Goal: Task Accomplishment & Management: Manage account settings

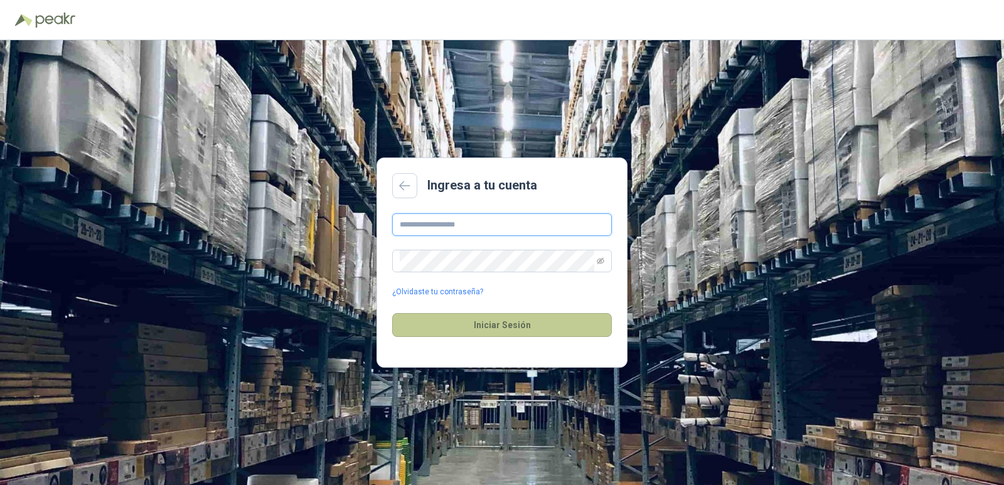
type input "**********"
click at [492, 318] on button "Iniciar Sesión" at bounding box center [502, 325] width 220 height 24
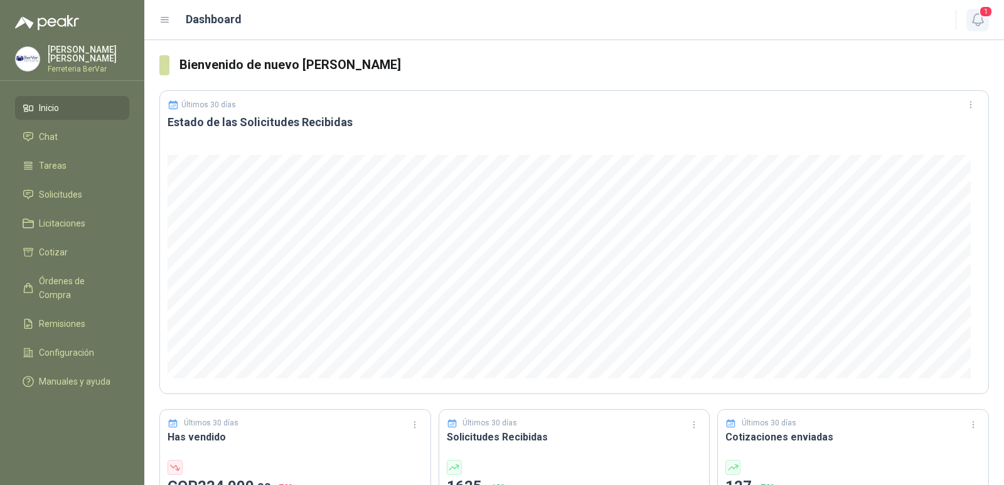
click at [975, 13] on icon "button" at bounding box center [978, 20] width 16 height 16
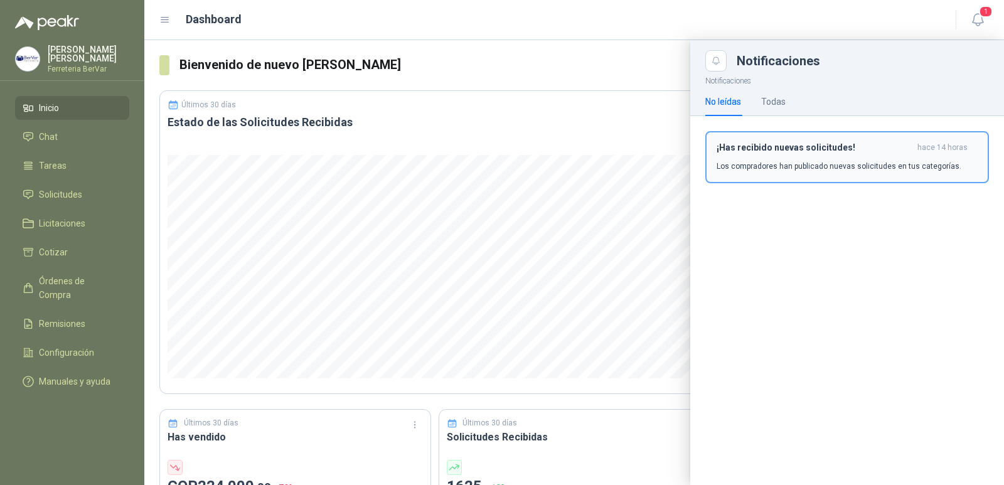
click at [854, 146] on h3 "¡Has recibido nuevas solicitudes!" at bounding box center [815, 147] width 196 height 11
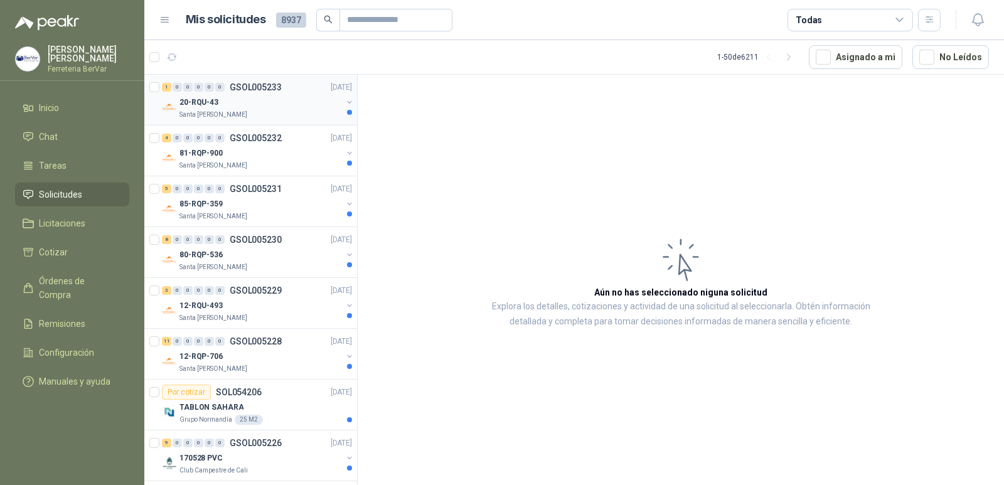
click at [244, 121] on div "1 0 0 0 0 0 GSOL005233 [DATE] 20-RQU-43 Santa [PERSON_NAME]" at bounding box center [250, 100] width 213 height 51
click at [269, 117] on div "Santa [PERSON_NAME]" at bounding box center [261, 115] width 163 height 10
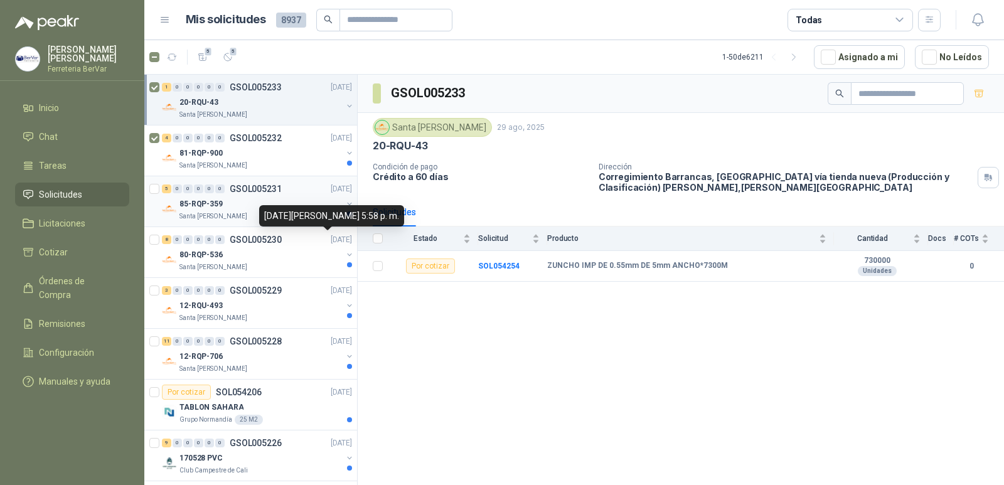
click at [148, 191] on div "5 0 0 0 0 0 GSOL005231 [DATE] 85-RQP-359 [GEOGRAPHIC_DATA][PERSON_NAME]" at bounding box center [250, 201] width 213 height 51
click at [227, 51] on button "21" at bounding box center [228, 57] width 20 height 20
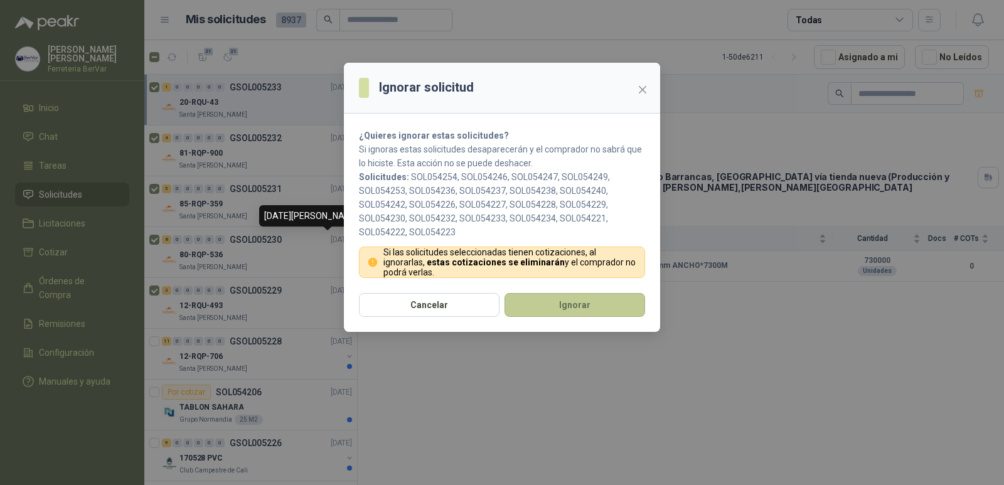
click at [530, 303] on button "Ignorar" at bounding box center [575, 305] width 141 height 24
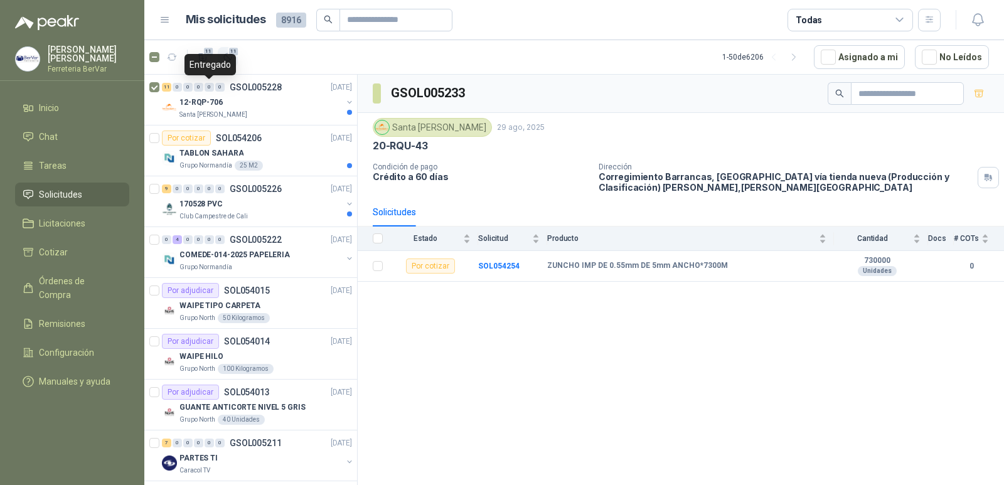
click at [223, 56] on icon "button" at bounding box center [228, 57] width 11 height 11
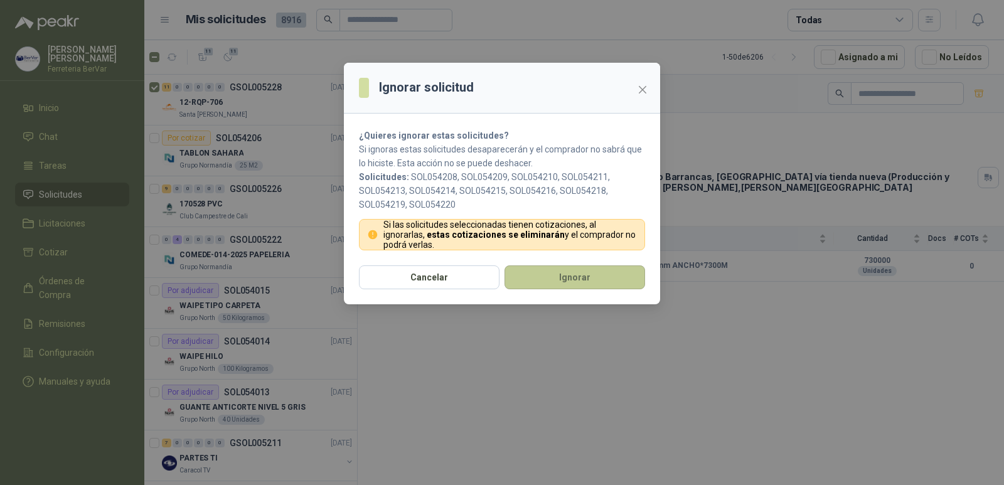
click at [573, 272] on button "Ignorar" at bounding box center [575, 277] width 141 height 24
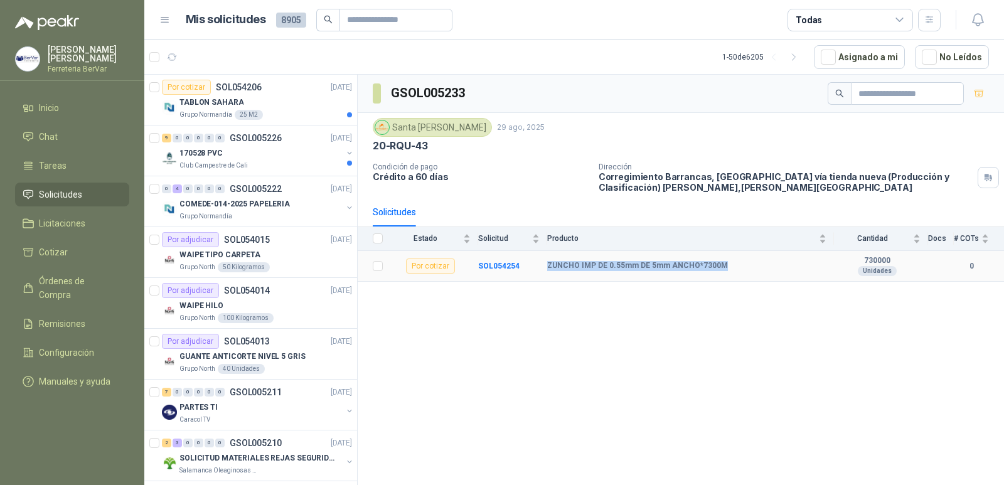
drag, startPoint x: 547, startPoint y: 262, endPoint x: 726, endPoint y: 260, distance: 179.5
click at [726, 260] on tr "Por cotizar SOL054254 ZUNCHO IMP DE 0.55mm DE 5mm ANCHO*7300M 730000 Unidades 0" at bounding box center [681, 266] width 646 height 31
click at [648, 349] on div "GSOL005233 Santa [PERSON_NAME] [DATE] 20-RQU-43 Condición de pago Crédito a 60 …" at bounding box center [681, 282] width 646 height 415
click at [212, 105] on p "TABLON SAHARA" at bounding box center [212, 103] width 64 height 12
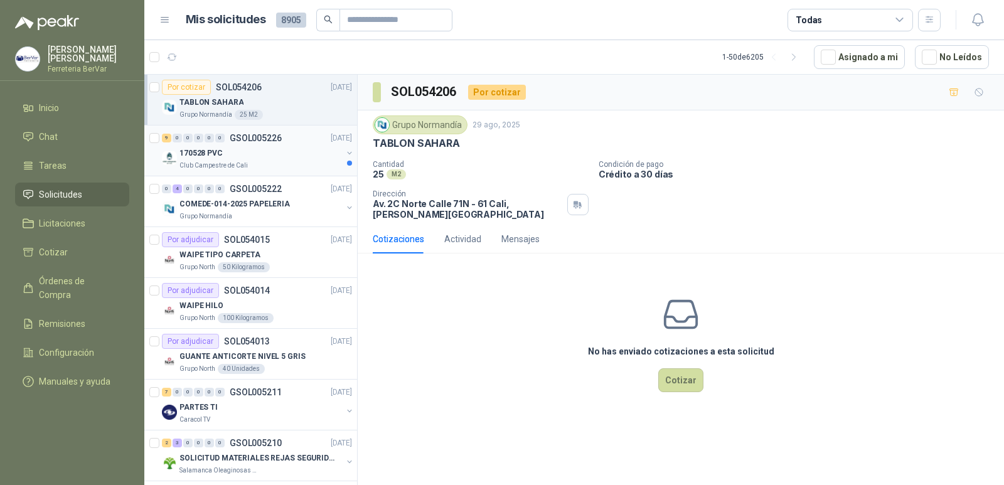
click at [291, 174] on div "9 0 0 0 0 0 GSOL005226 [DATE] 170528 PVC Club Campestre de Cali" at bounding box center [250, 151] width 213 height 51
click at [328, 154] on div "170528 PVC" at bounding box center [261, 153] width 163 height 15
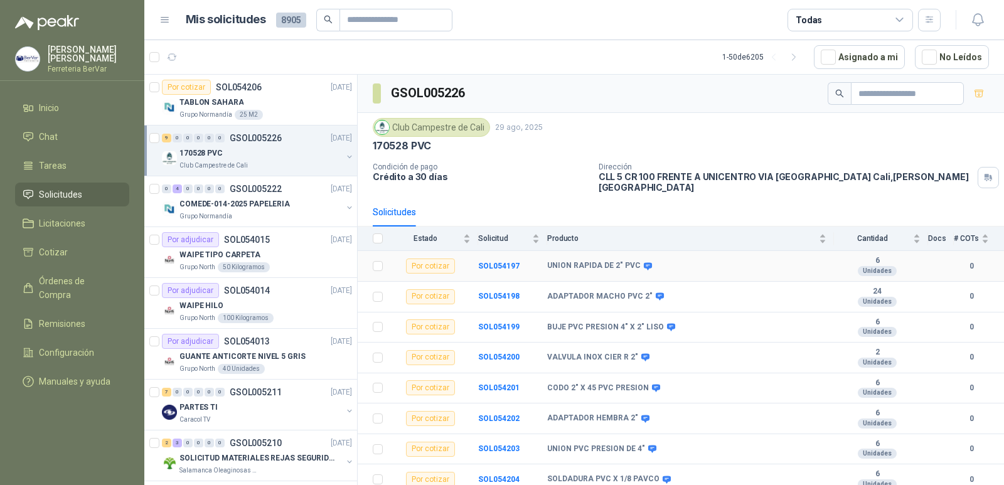
click at [442, 259] on div "Por cotizar" at bounding box center [430, 266] width 49 height 15
click at [446, 260] on div "Por cotizar" at bounding box center [430, 266] width 49 height 15
click at [303, 210] on div "COMEDE-014-2025 PAPELERIA" at bounding box center [261, 203] width 163 height 15
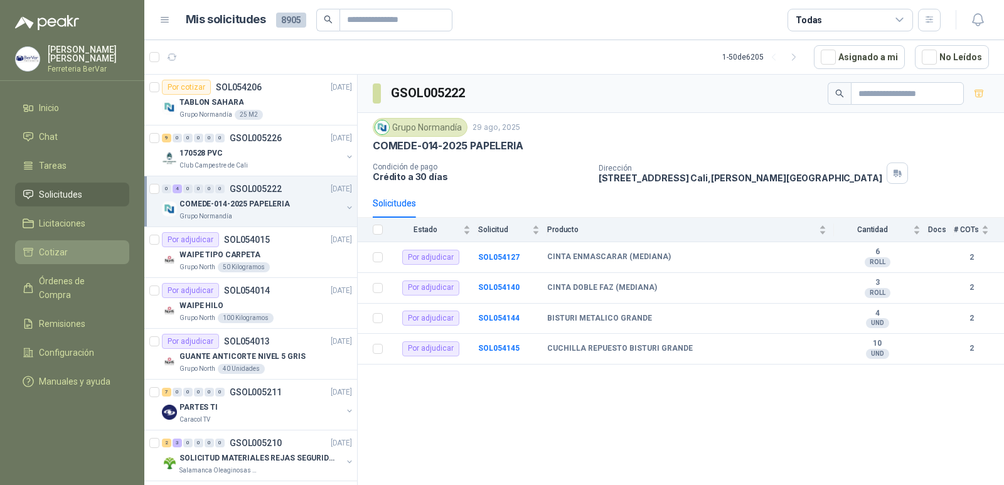
click at [119, 249] on li "Cotizar" at bounding box center [72, 252] width 99 height 14
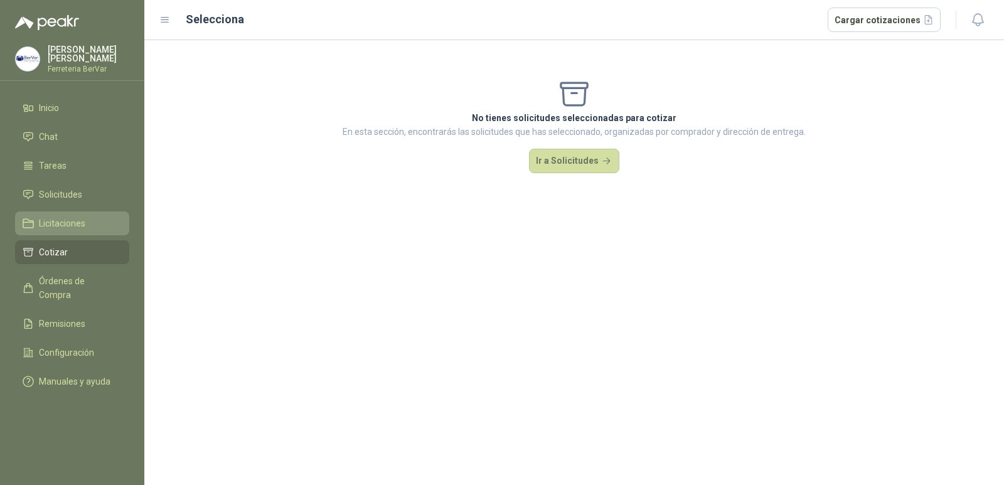
click at [99, 228] on li "Licitaciones" at bounding box center [72, 224] width 99 height 14
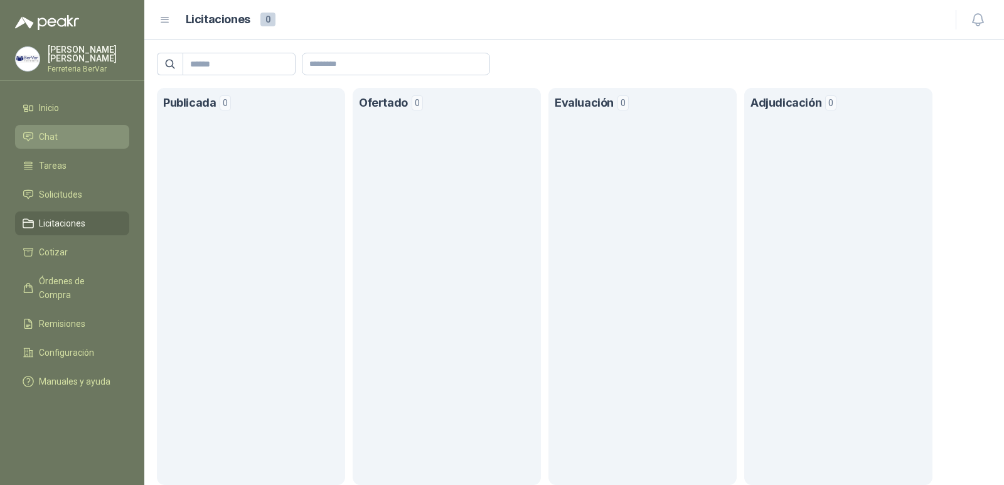
click at [62, 134] on li "Chat" at bounding box center [72, 137] width 99 height 14
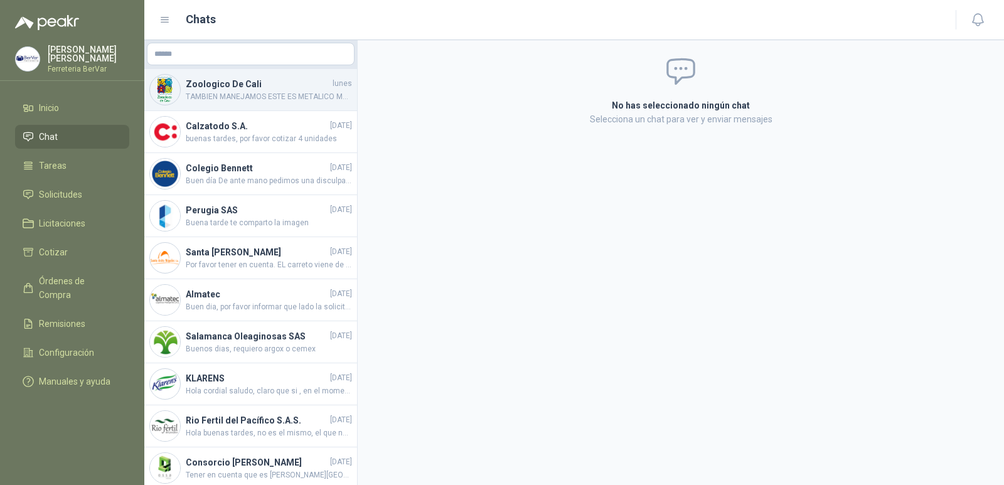
click at [277, 95] on span "TAMBIEN MANEJAMOS ESTE ES METALICO MUY BUENO CON TODO GUSTO FERRETERIA BERVAR" at bounding box center [269, 97] width 166 height 12
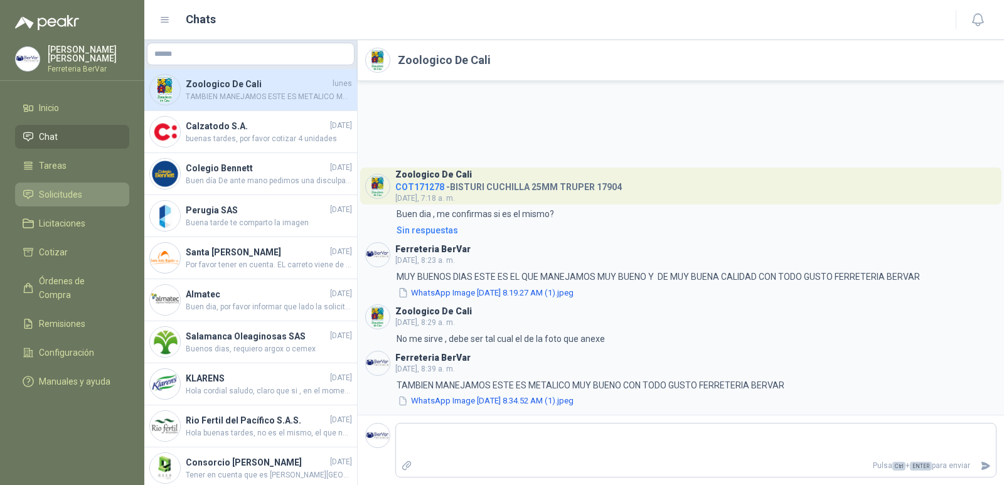
click at [101, 197] on li "Solicitudes" at bounding box center [72, 195] width 99 height 14
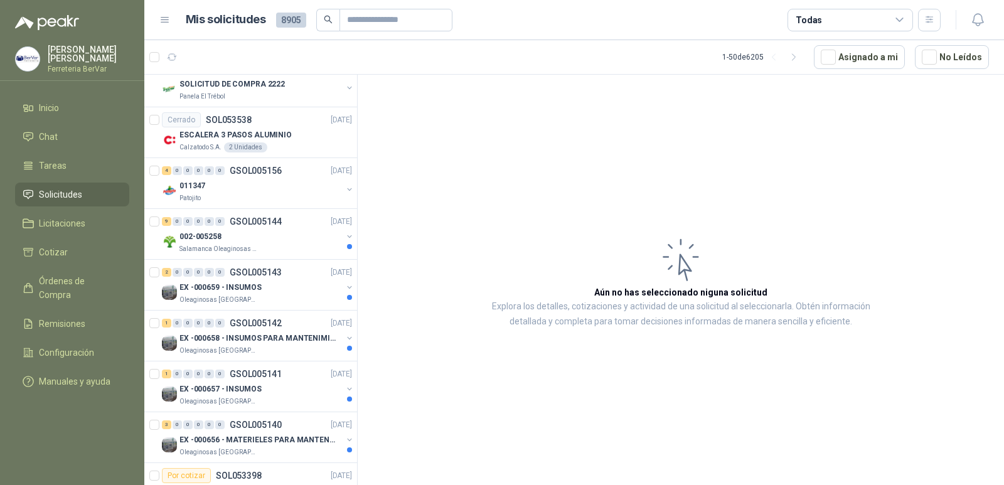
scroll to position [2155, 0]
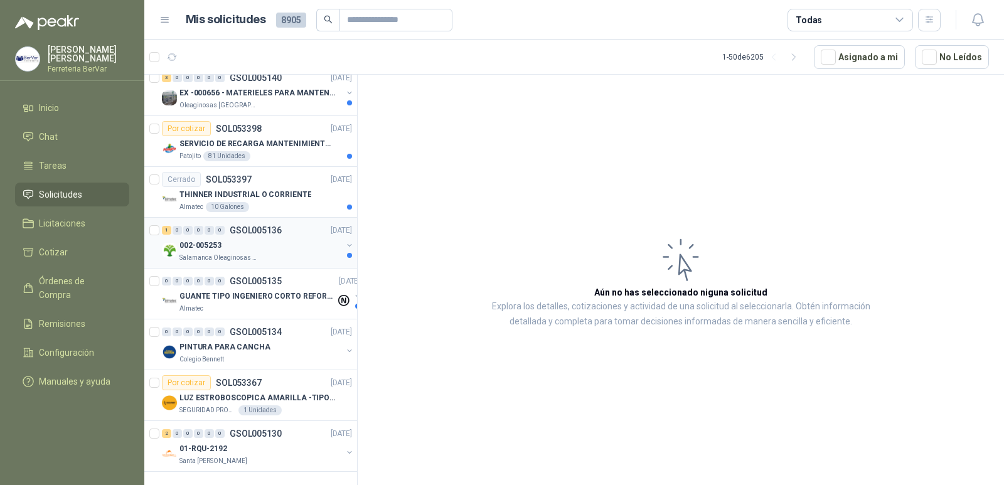
click at [271, 238] on div "002-005253" at bounding box center [261, 245] width 163 height 15
click at [337, 238] on div "002-005253 Salamanca Oleaginosas SAS" at bounding box center [258, 250] width 193 height 25
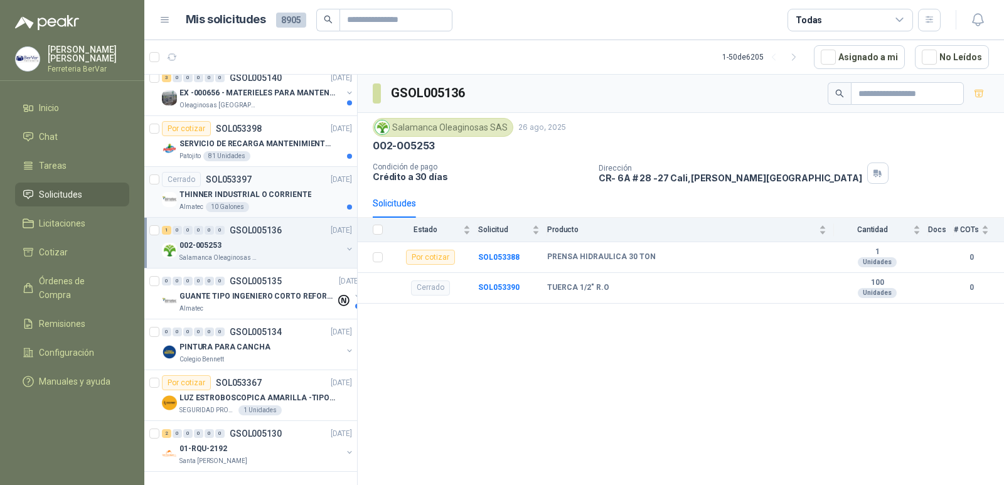
click at [326, 188] on div "THINNER INDUSTRIAL O CORRIENTE" at bounding box center [266, 194] width 173 height 15
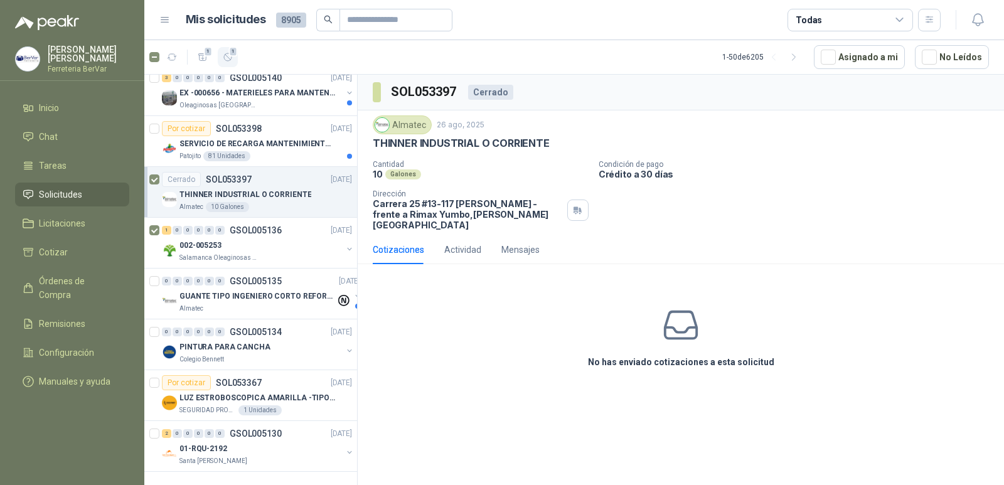
click at [221, 55] on button "1" at bounding box center [228, 57] width 20 height 20
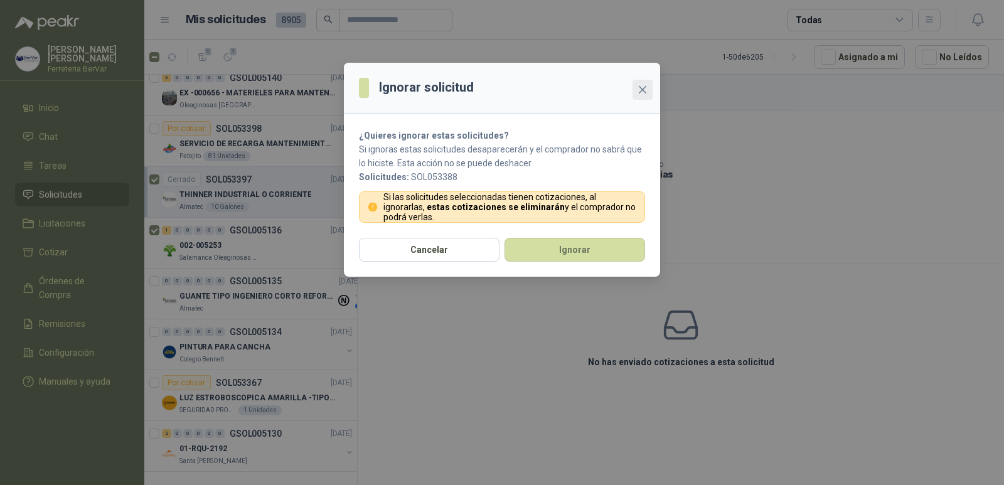
click at [641, 96] on button "Close" at bounding box center [643, 90] width 20 height 20
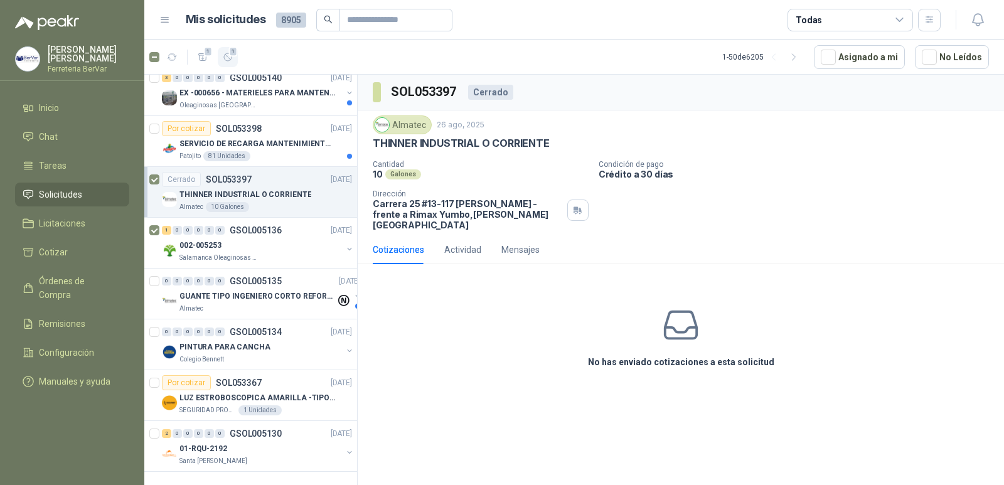
click at [223, 56] on icon "button" at bounding box center [228, 57] width 11 height 11
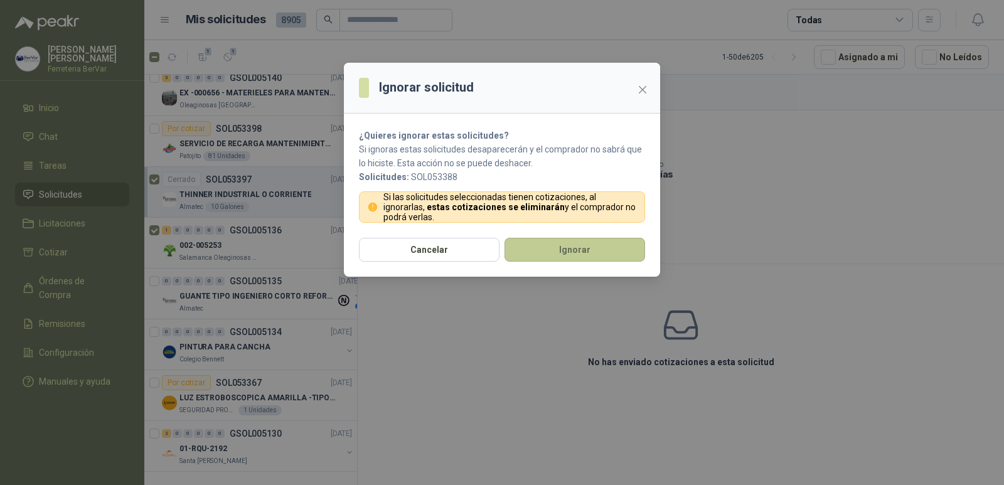
click at [557, 254] on button "Ignorar" at bounding box center [575, 250] width 141 height 24
